Goal: Find contact information: Find contact information

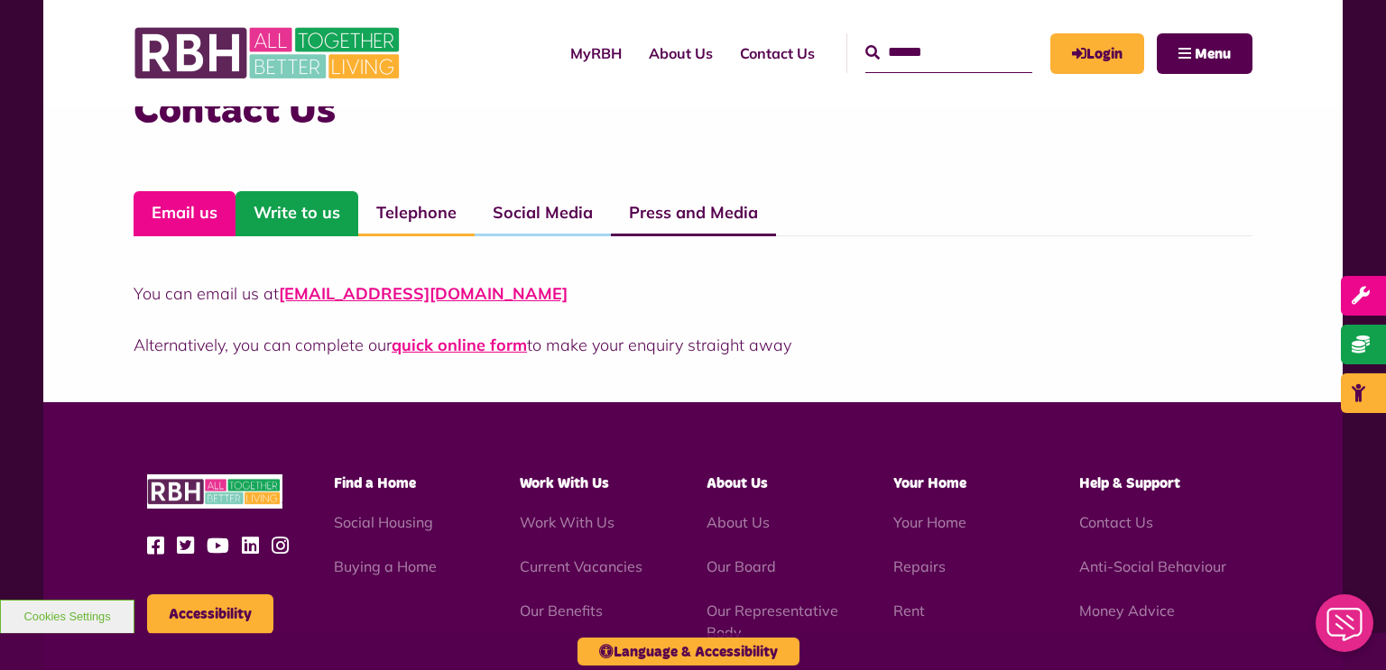
click at [323, 218] on link "Write to us" at bounding box center [297, 213] width 123 height 45
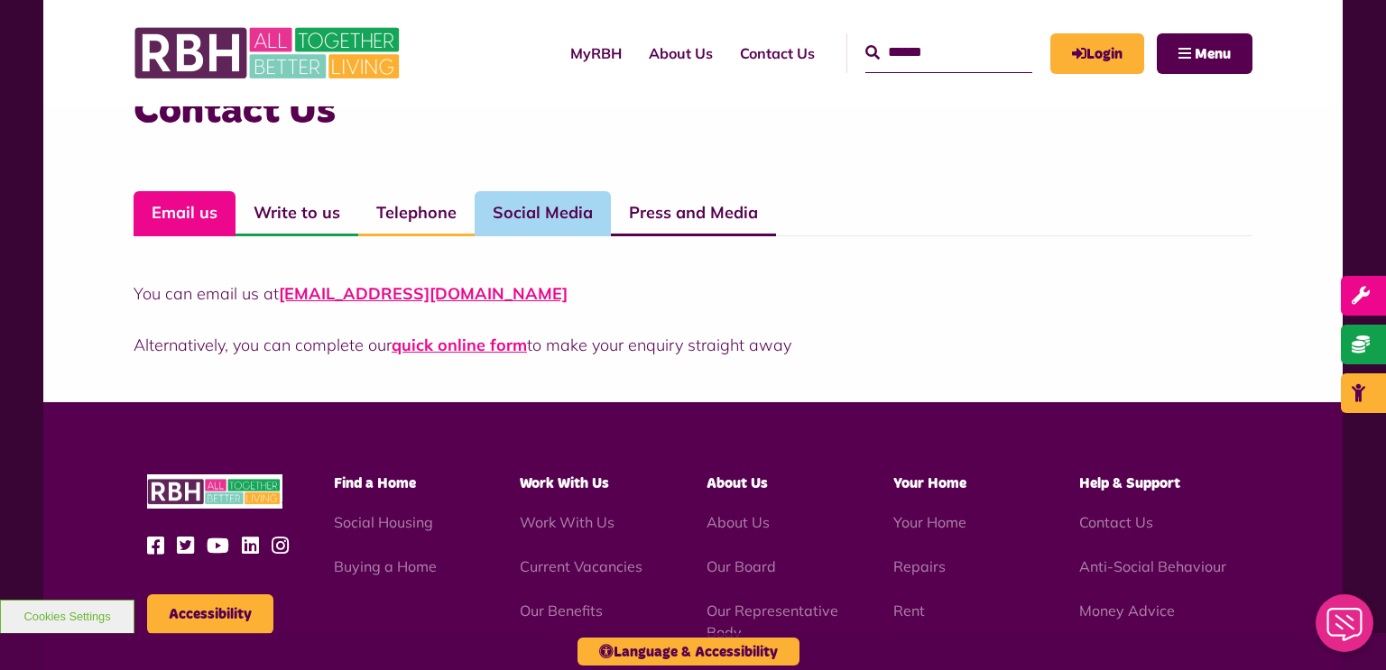
click at [575, 225] on link "Social Media" at bounding box center [543, 213] width 136 height 45
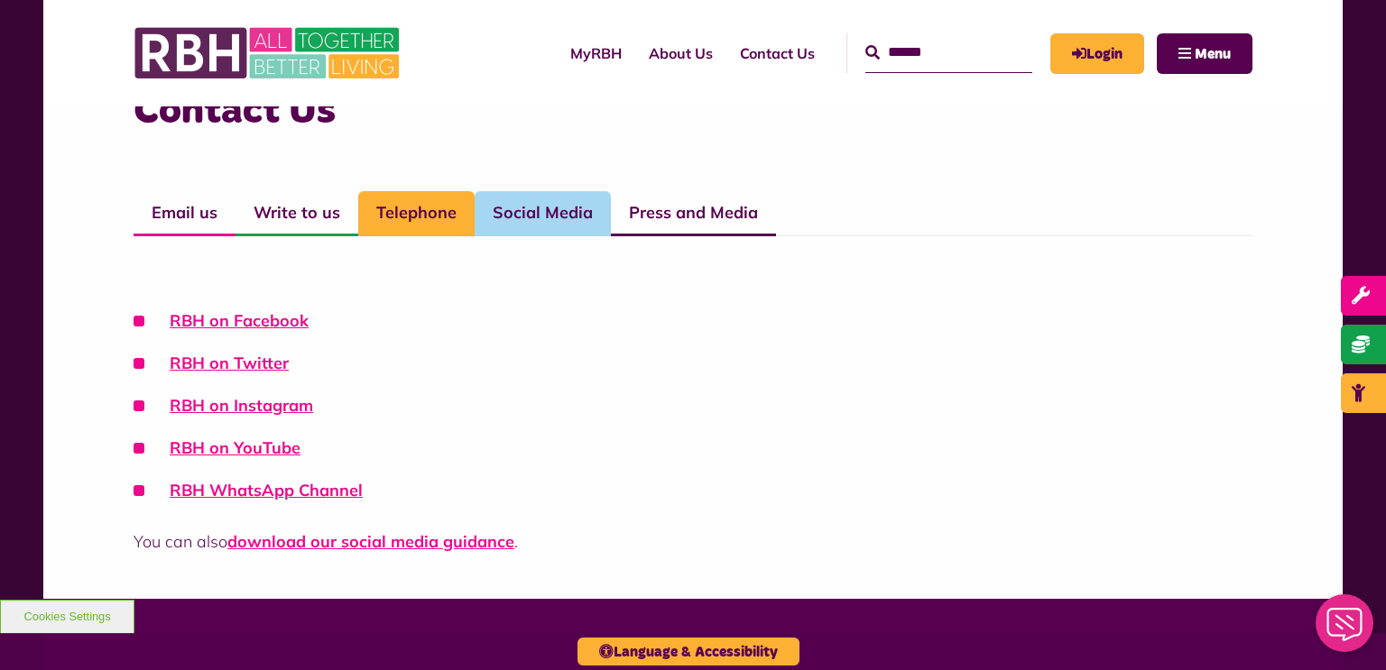
click at [463, 217] on link "Telephone" at bounding box center [416, 213] width 116 height 45
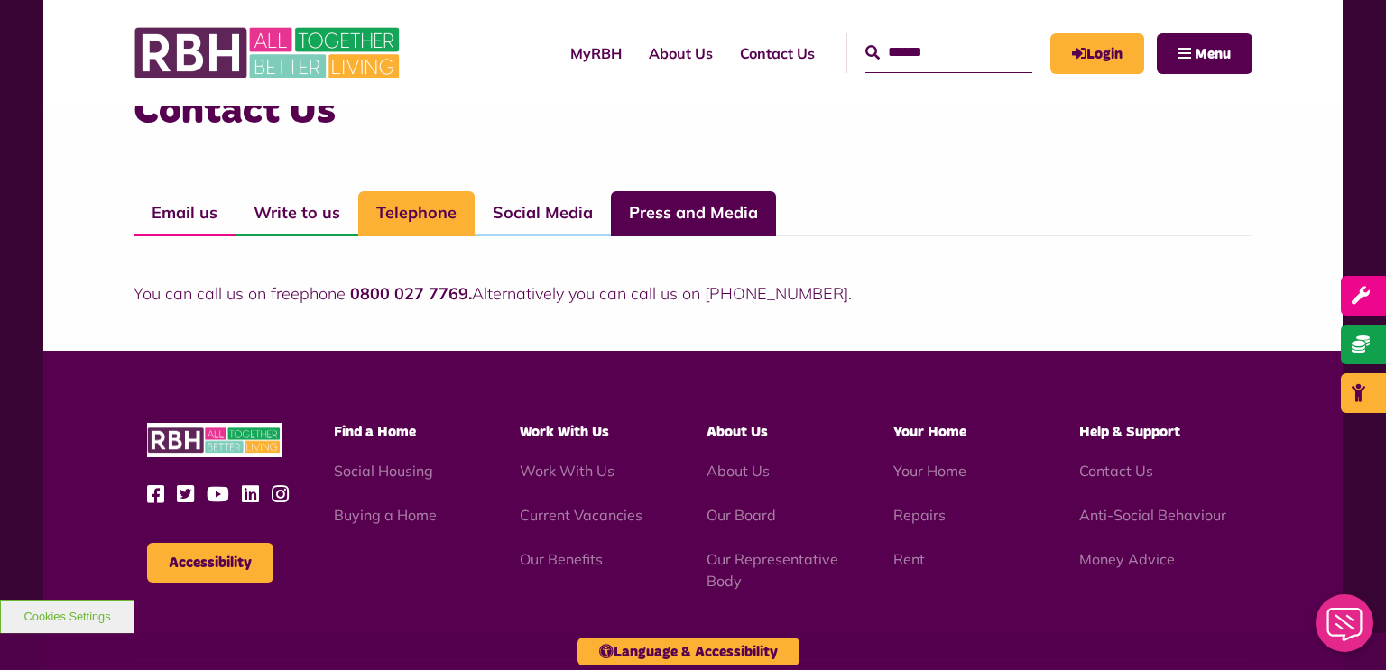
click at [652, 216] on link "Press and Media" at bounding box center [693, 213] width 165 height 45
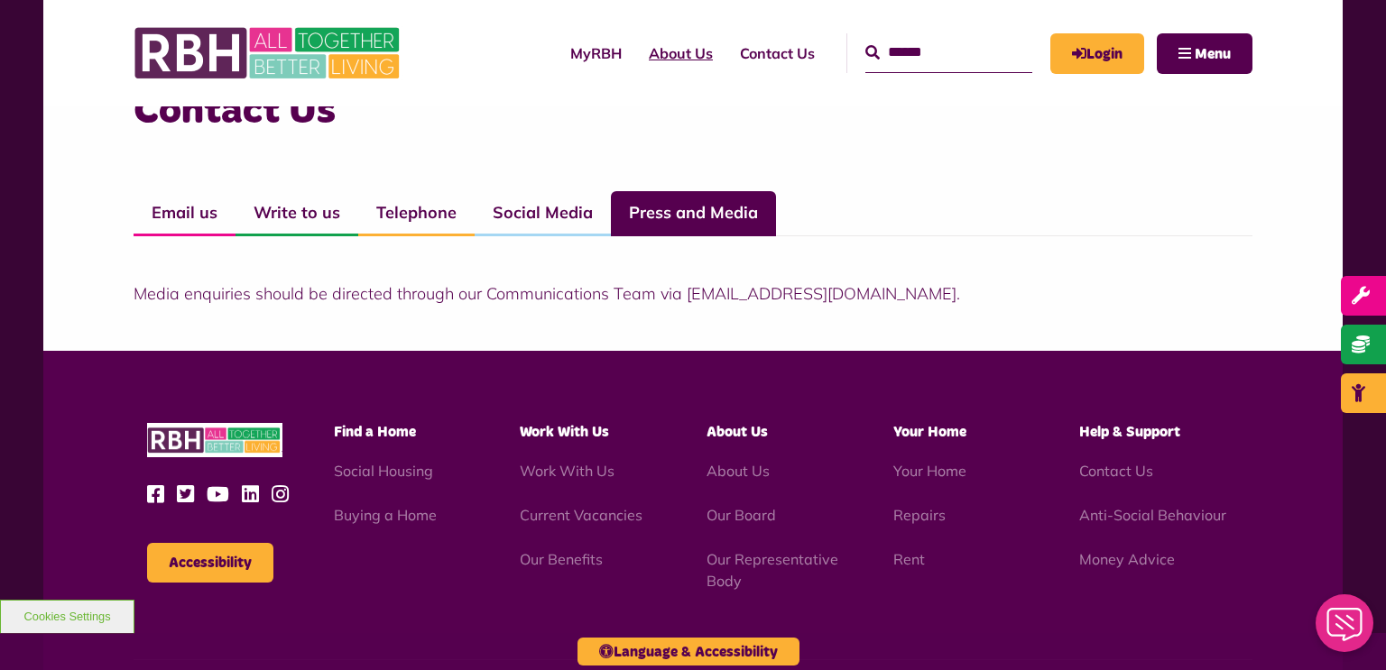
click at [638, 50] on link "About Us" at bounding box center [680, 53] width 91 height 49
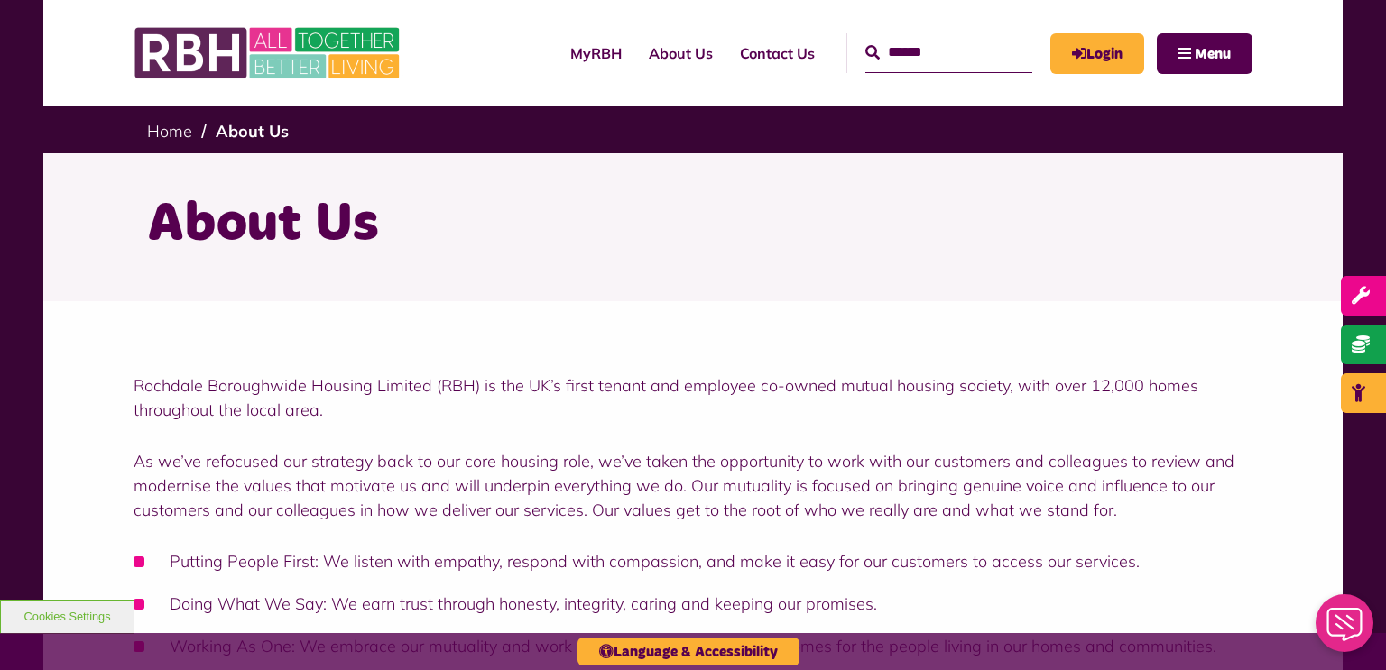
click at [726, 47] on link "Contact Us" at bounding box center [777, 53] width 102 height 49
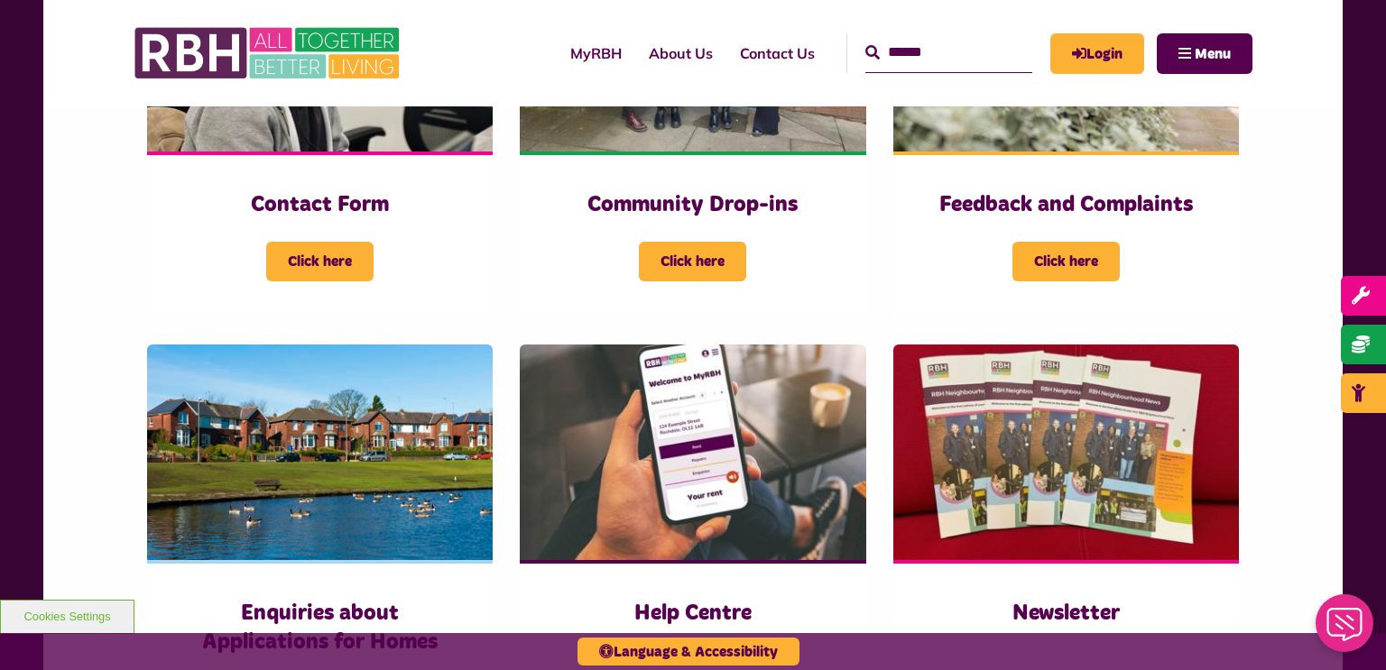
scroll to position [578, 0]
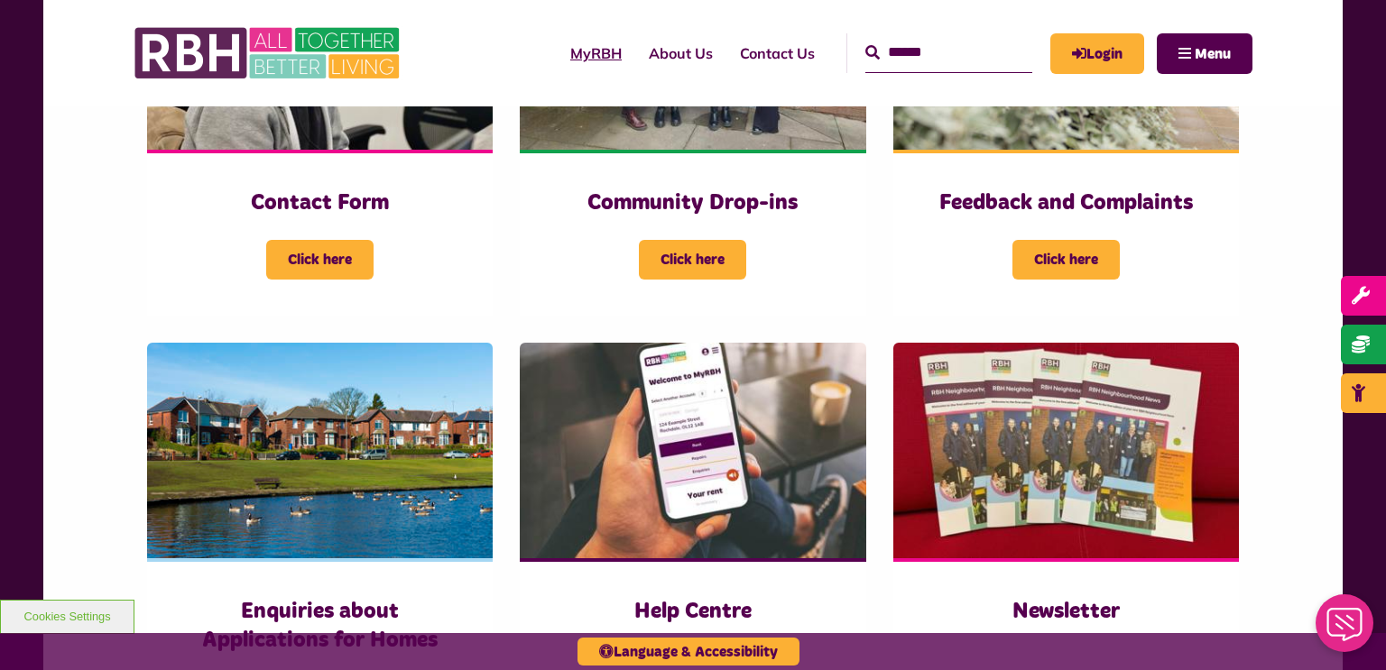
click at [578, 50] on link "MyRBH" at bounding box center [596, 53] width 79 height 49
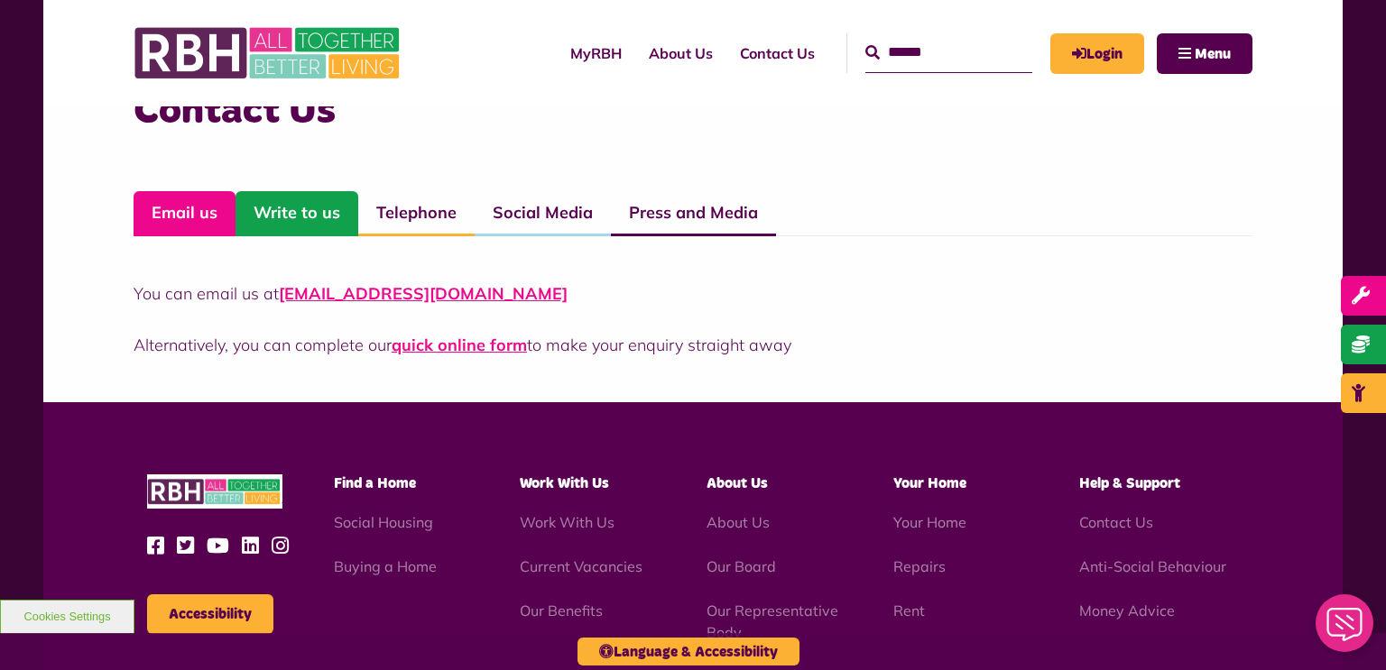
click at [300, 222] on link "Write to us" at bounding box center [297, 213] width 123 height 45
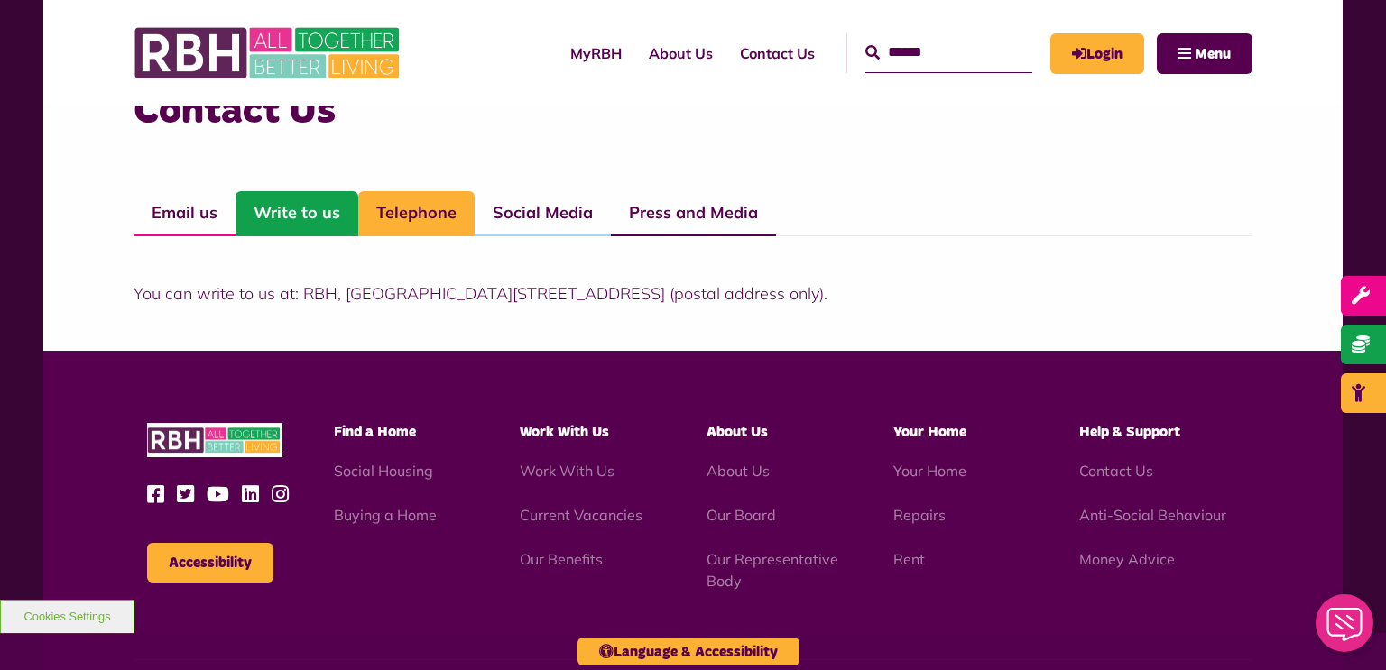
click at [422, 210] on link "Telephone" at bounding box center [416, 213] width 116 height 45
